Goal: Navigation & Orientation: Find specific page/section

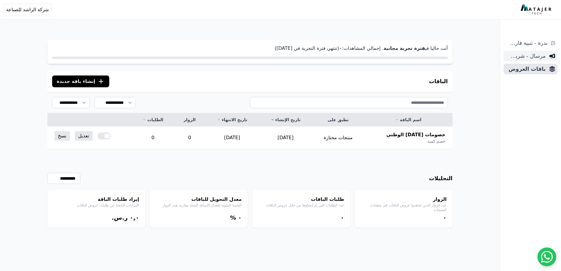
click at [529, 59] on span "مرسال - شريط دعاية" at bounding box center [526, 56] width 40 height 8
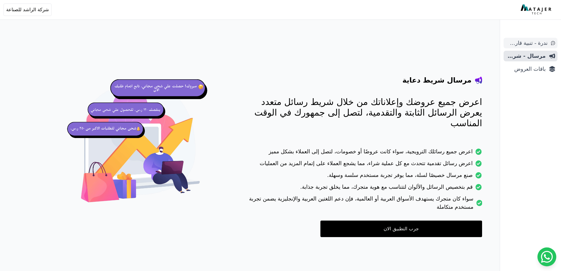
click at [540, 44] on span "ندرة - تنبية قارب علي النفاذ" at bounding box center [527, 43] width 42 height 8
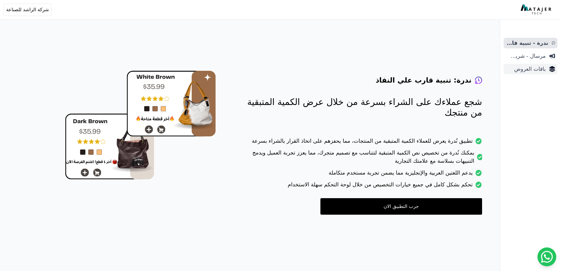
click at [536, 72] on span "باقات العروض" at bounding box center [526, 69] width 40 height 8
